Goal: Information Seeking & Learning: Learn about a topic

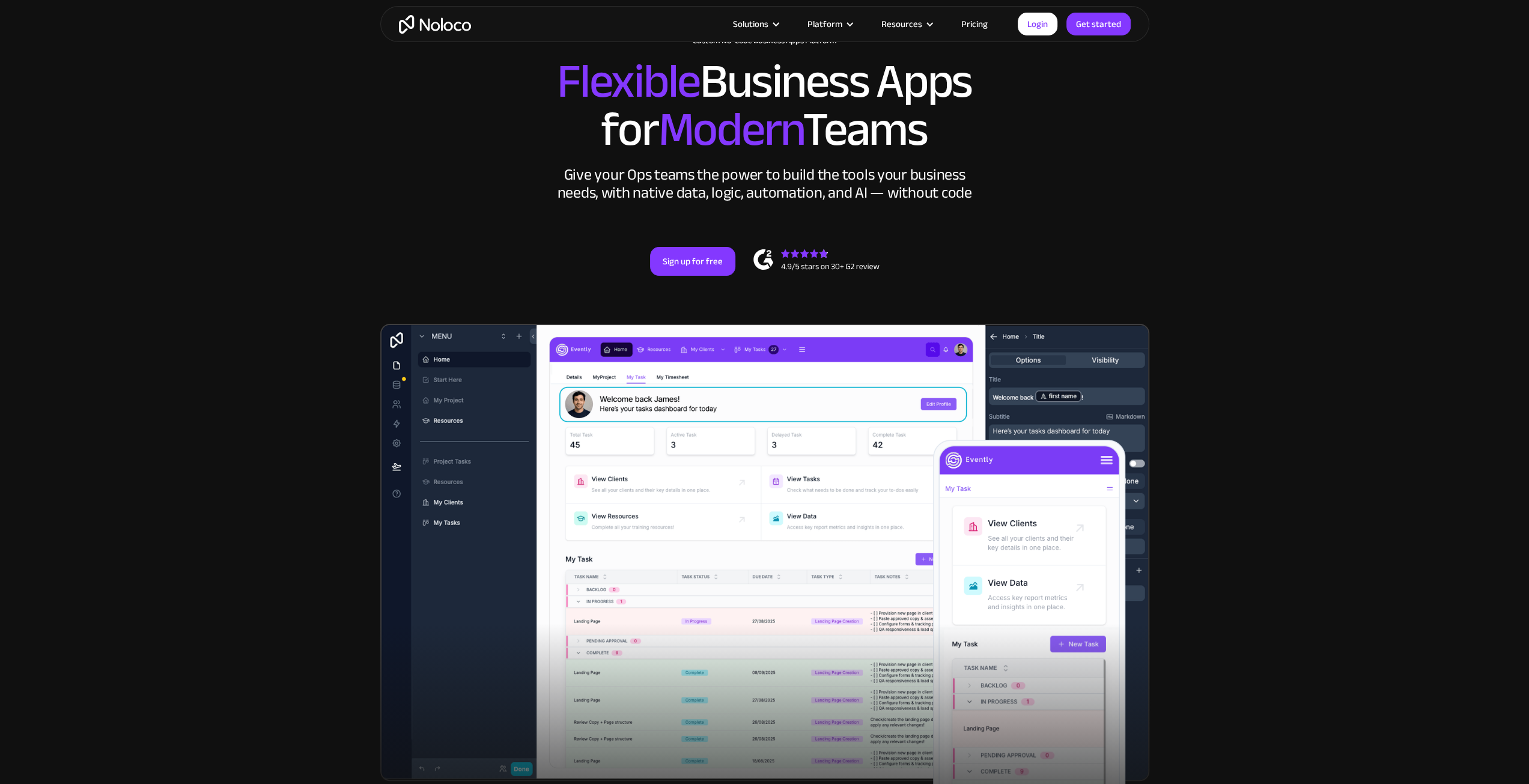
scroll to position [60, 0]
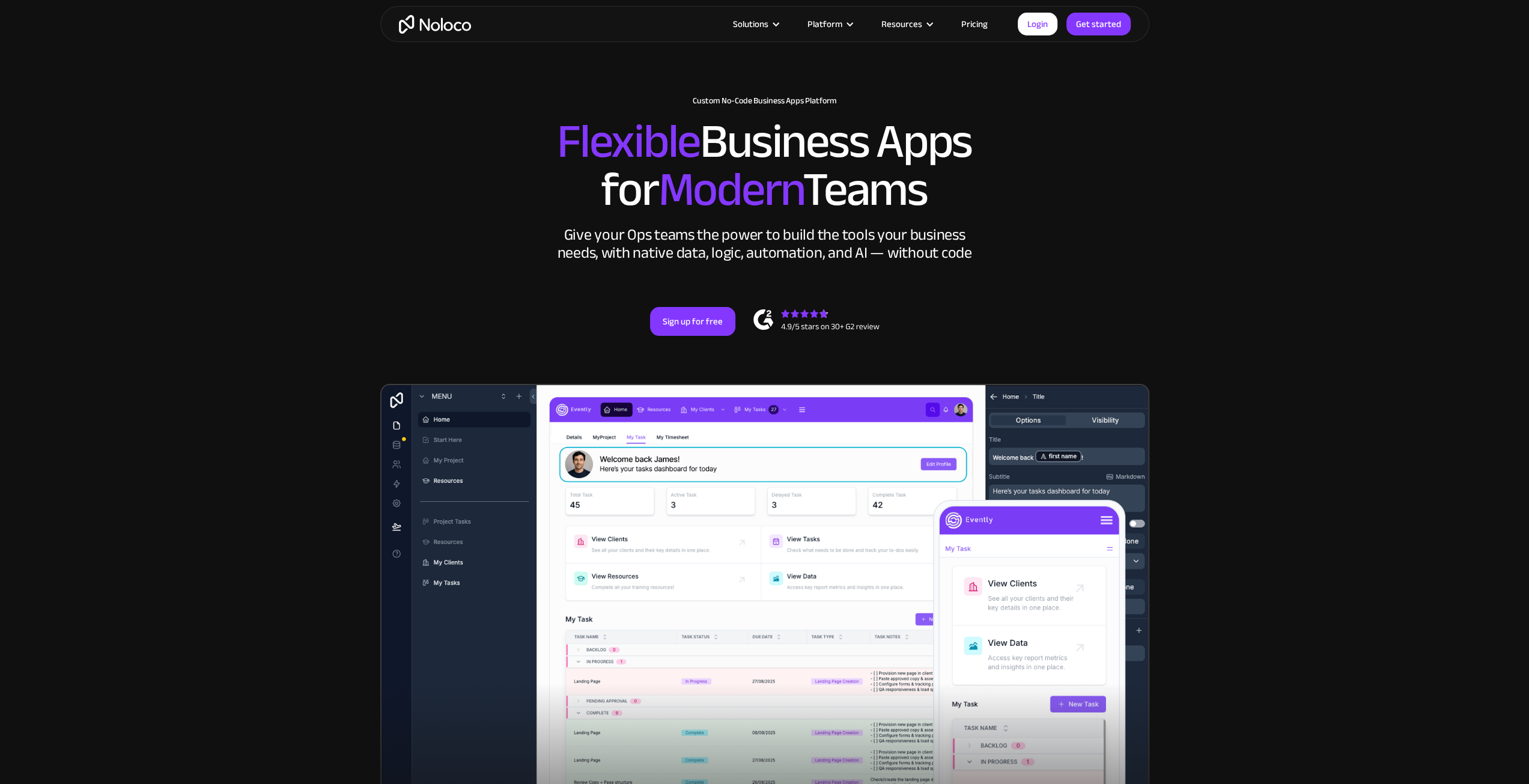
click at [981, 21] on link "Pricing" at bounding box center [974, 24] width 56 height 16
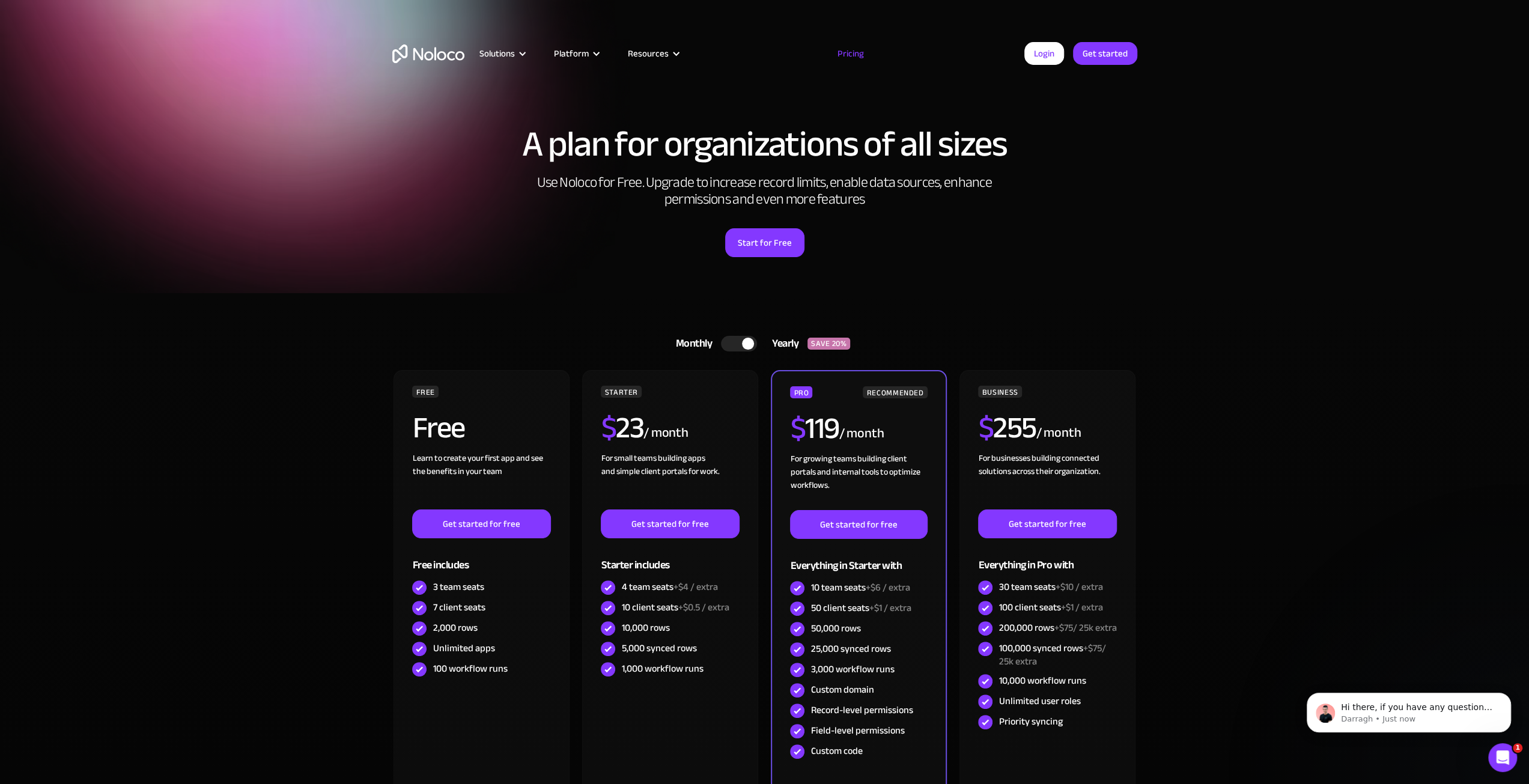
click at [738, 337] on div at bounding box center [739, 343] width 36 height 16
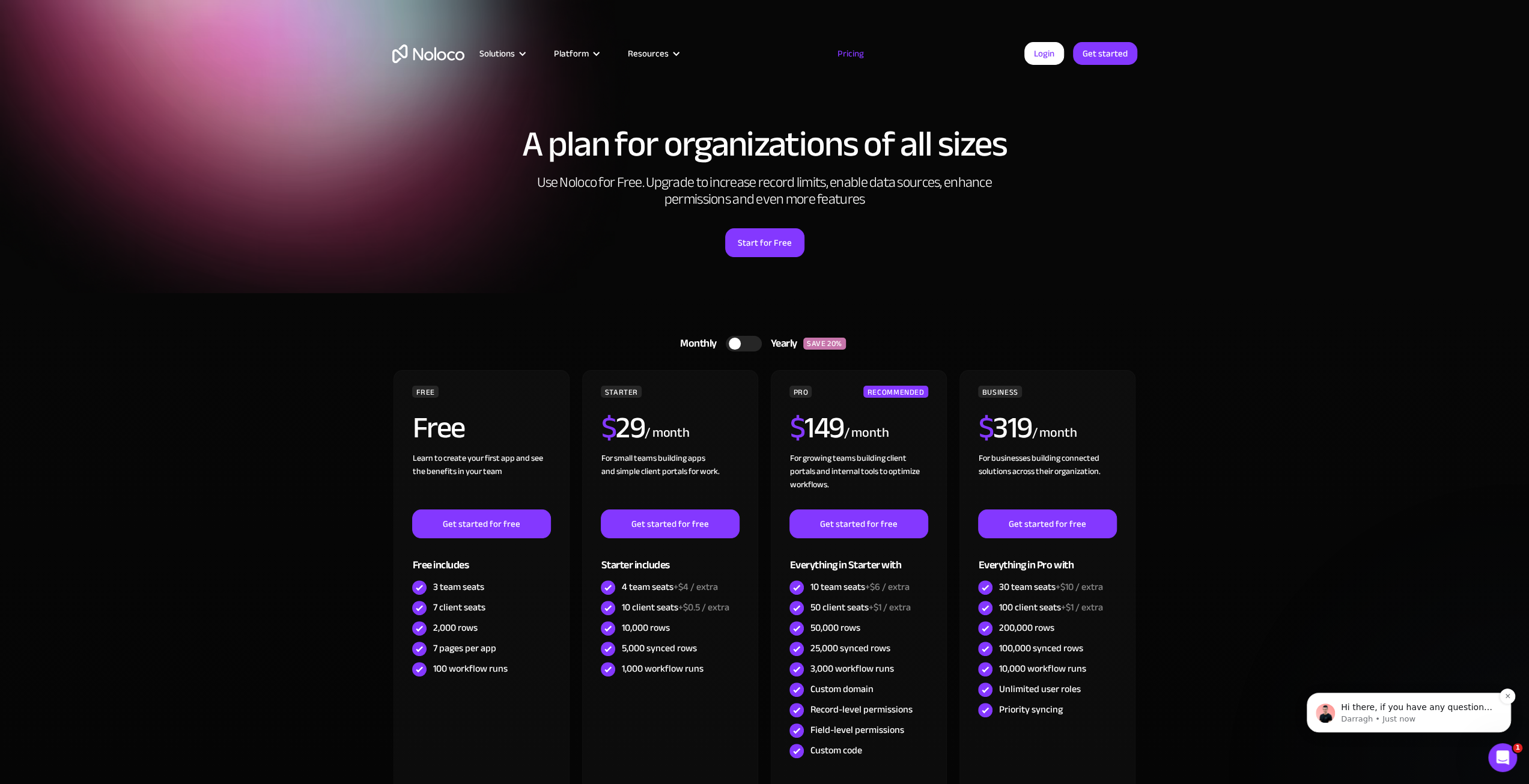
click at [1365, 716] on p "Darragh • Just now" at bounding box center [1418, 719] width 155 height 11
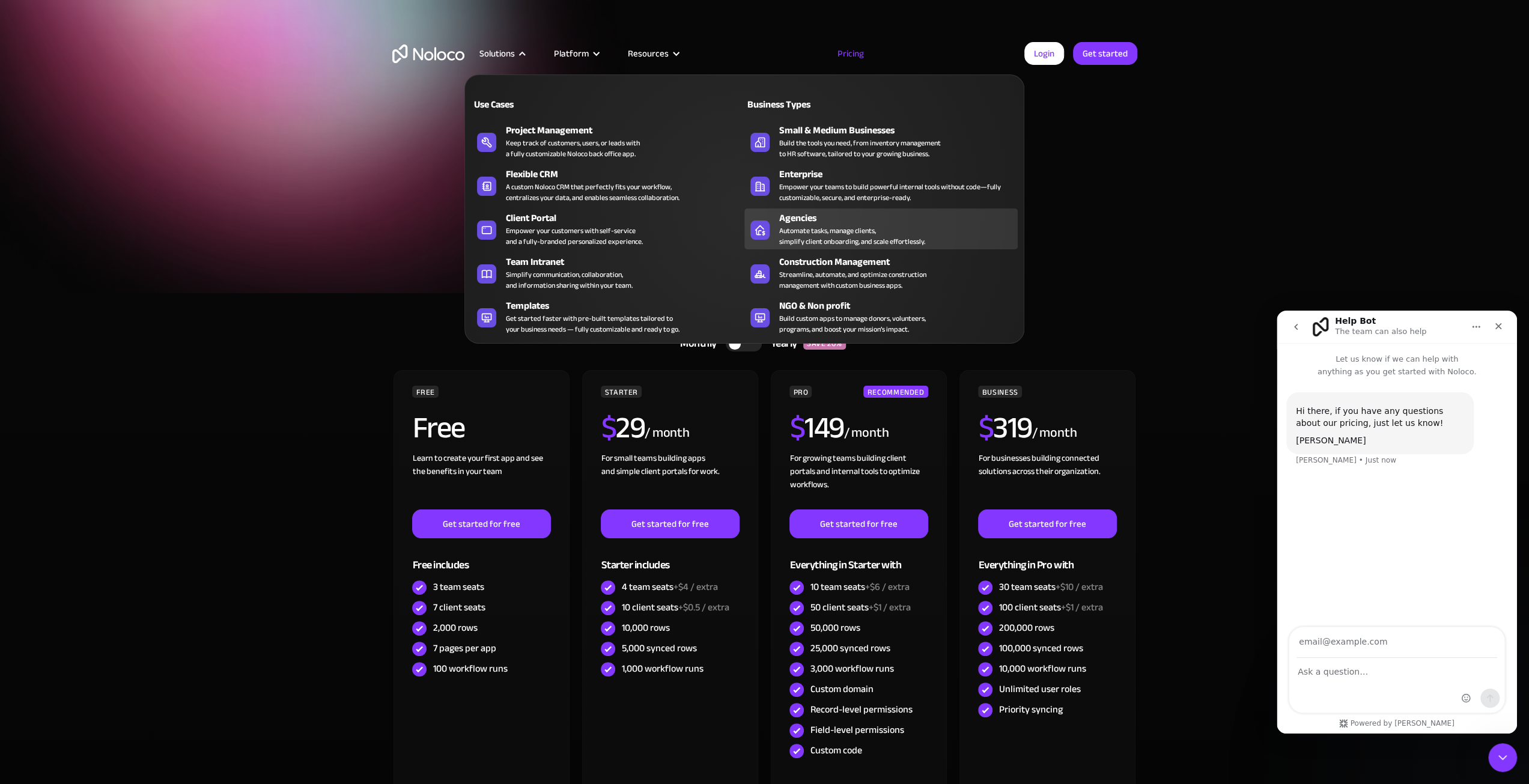
click at [841, 228] on div "Automate tasks, manage clients, simplify client onboarding, and scale effortles…" at bounding box center [852, 236] width 146 height 21
